Goal: Navigation & Orientation: Understand site structure

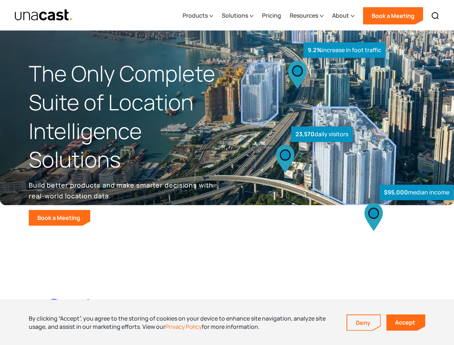
click at [227, 173] on div "$95,000 median income 23,570 daily visitors 9.2% increase in foot traffic" at bounding box center [338, 150] width 222 height 152
click at [312, 15] on div "Resources" at bounding box center [304, 15] width 28 height 9
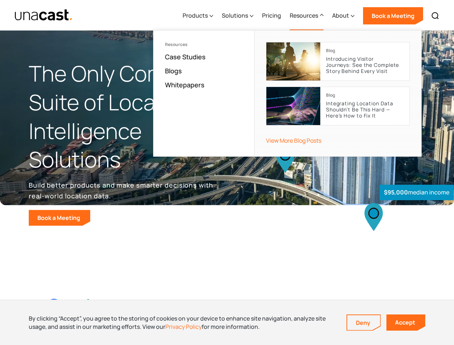
click at [200, 16] on div "Products" at bounding box center [195, 15] width 25 height 9
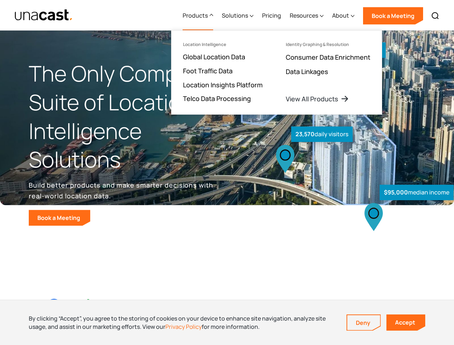
click at [238, 16] on div "Solutions" at bounding box center [235, 15] width 26 height 9
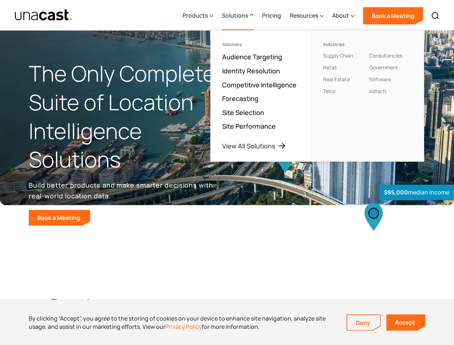
click at [307, 16] on div "Resources" at bounding box center [304, 15] width 28 height 9
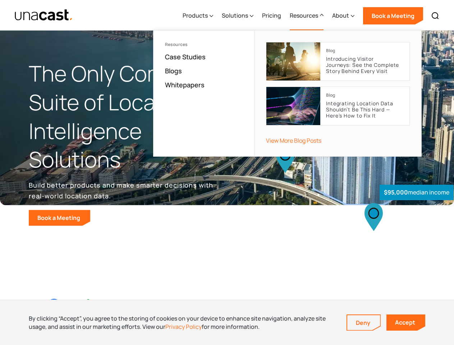
click at [344, 16] on div "About" at bounding box center [340, 15] width 17 height 9
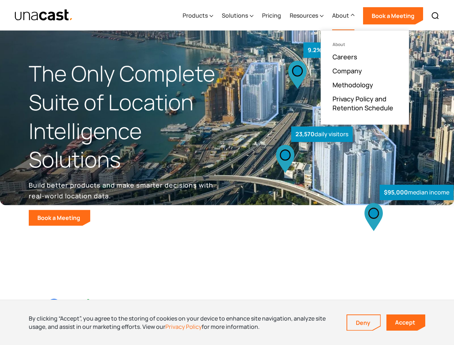
click at [435, 16] on img at bounding box center [435, 16] width 9 height 9
click at [227, 322] on div "By clicking “Accept”, you agree to the storing of cookies on your device to enh…" at bounding box center [182, 323] width 307 height 16
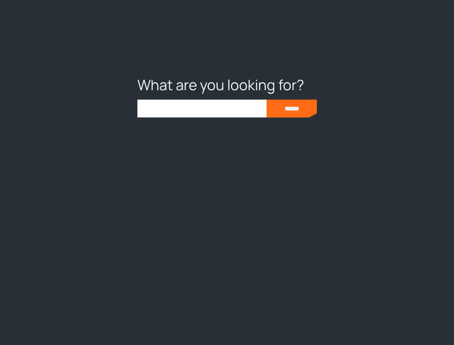
click at [364, 323] on div at bounding box center [227, 172] width 454 height 345
click at [406, 322] on link "Accept" at bounding box center [405, 323] width 39 height 16
